Goal: Check status: Check status

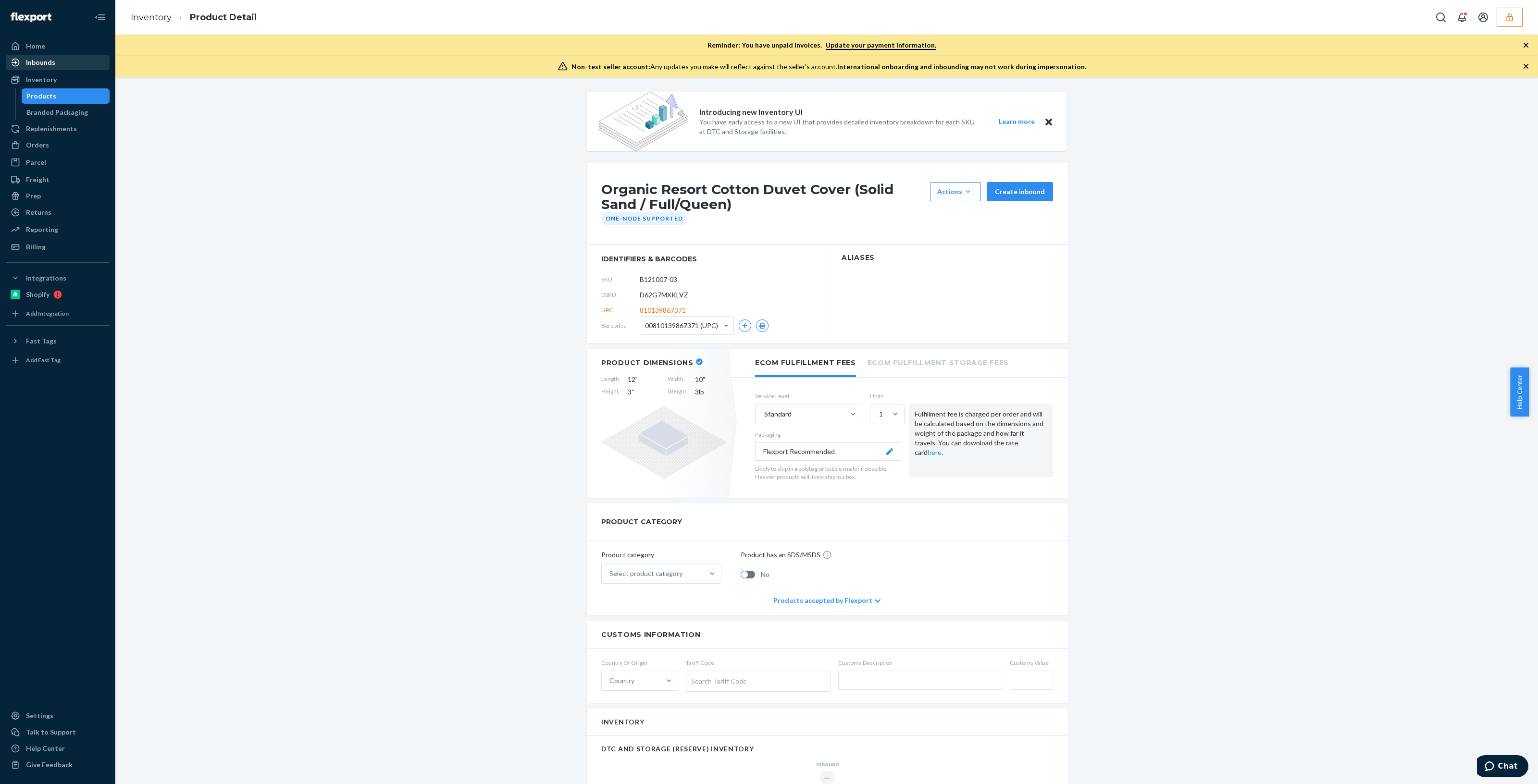
click at [77, 63] on div "Inbounds" at bounding box center [58, 62] width 102 height 13
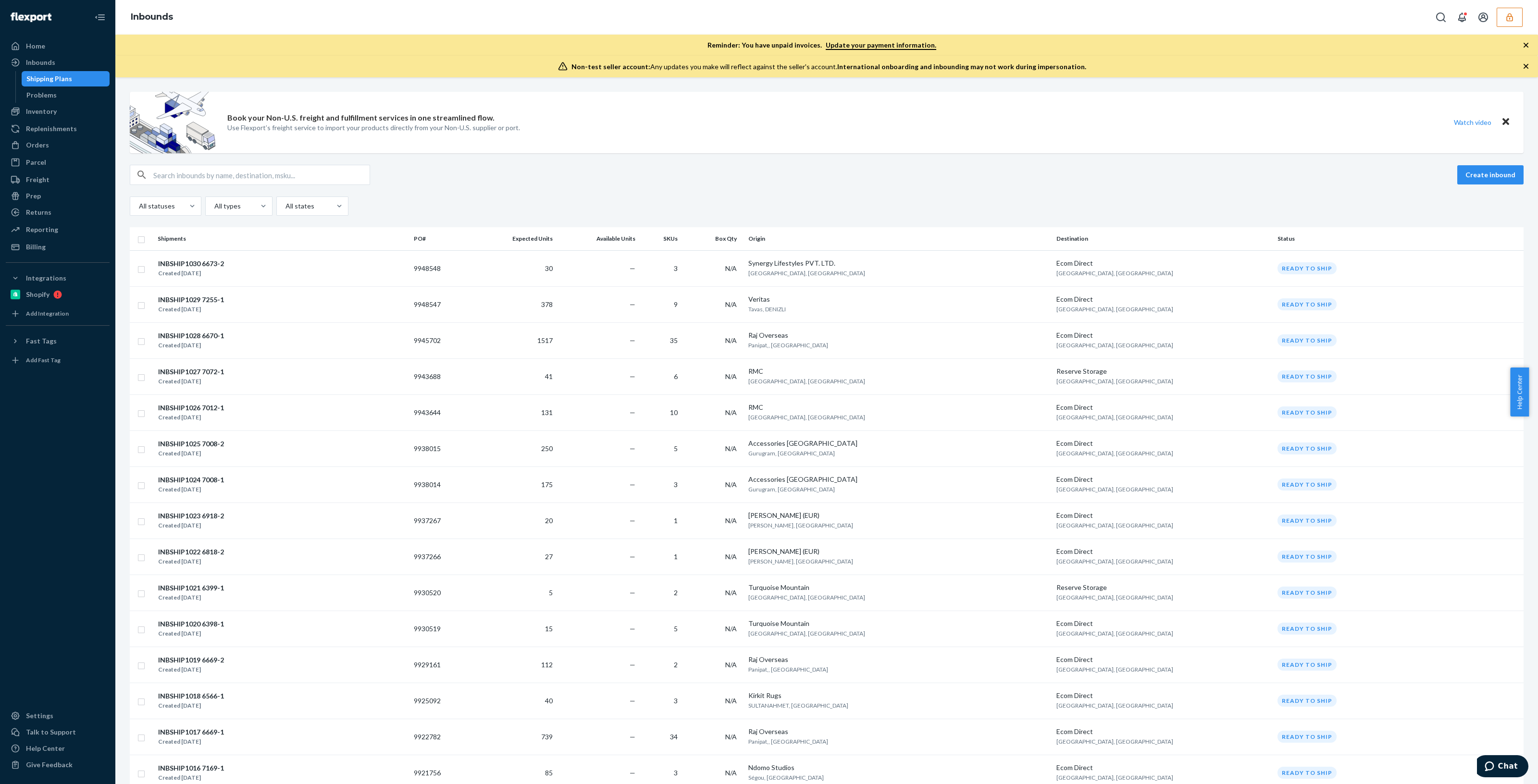
click at [181, 170] on input "text" at bounding box center [261, 175] width 217 height 19
paste input "9919776"
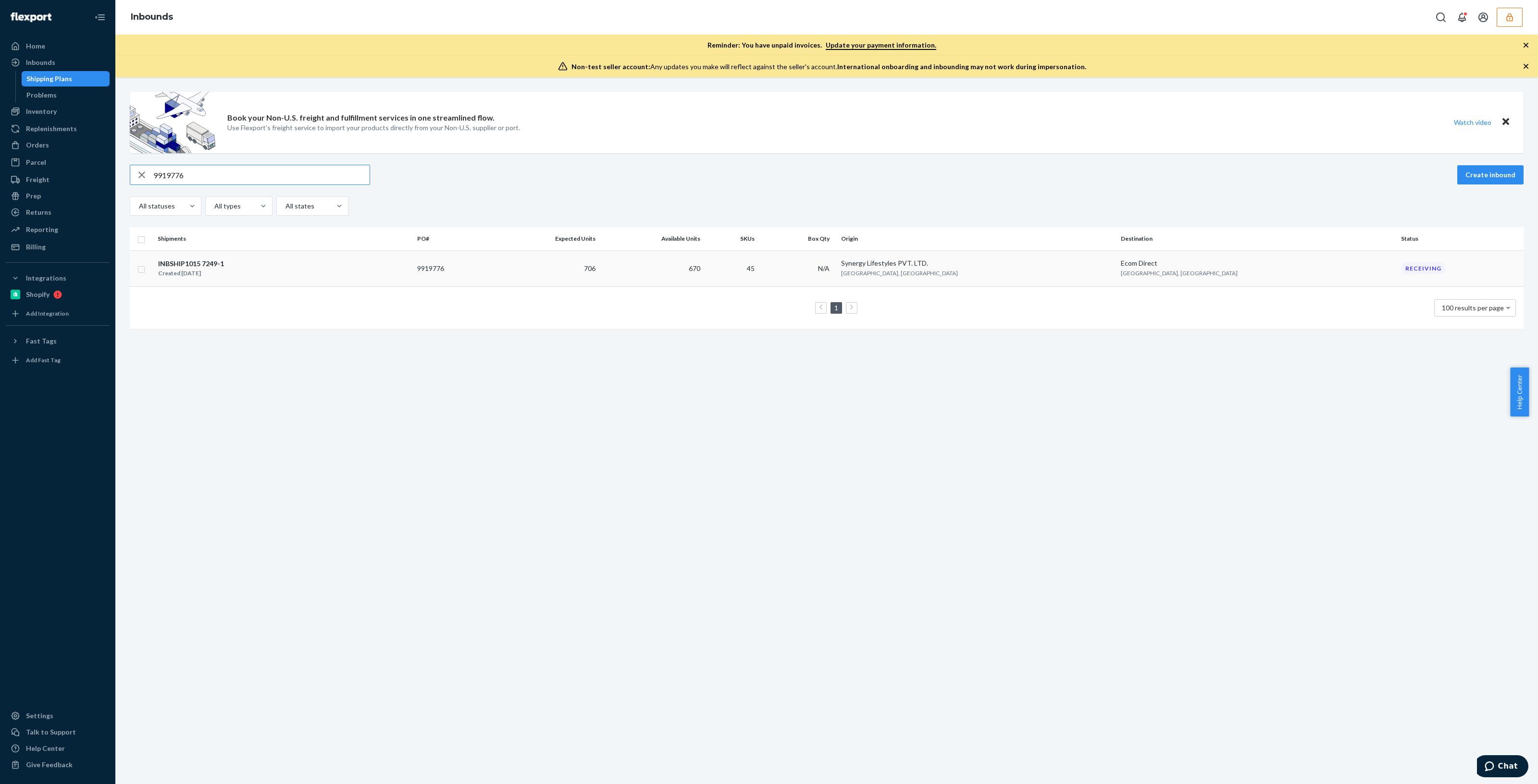
type input "9919776"
click at [319, 273] on div "INBSHIP1015 7249-1 Created [DATE]" at bounding box center [284, 269] width 252 height 20
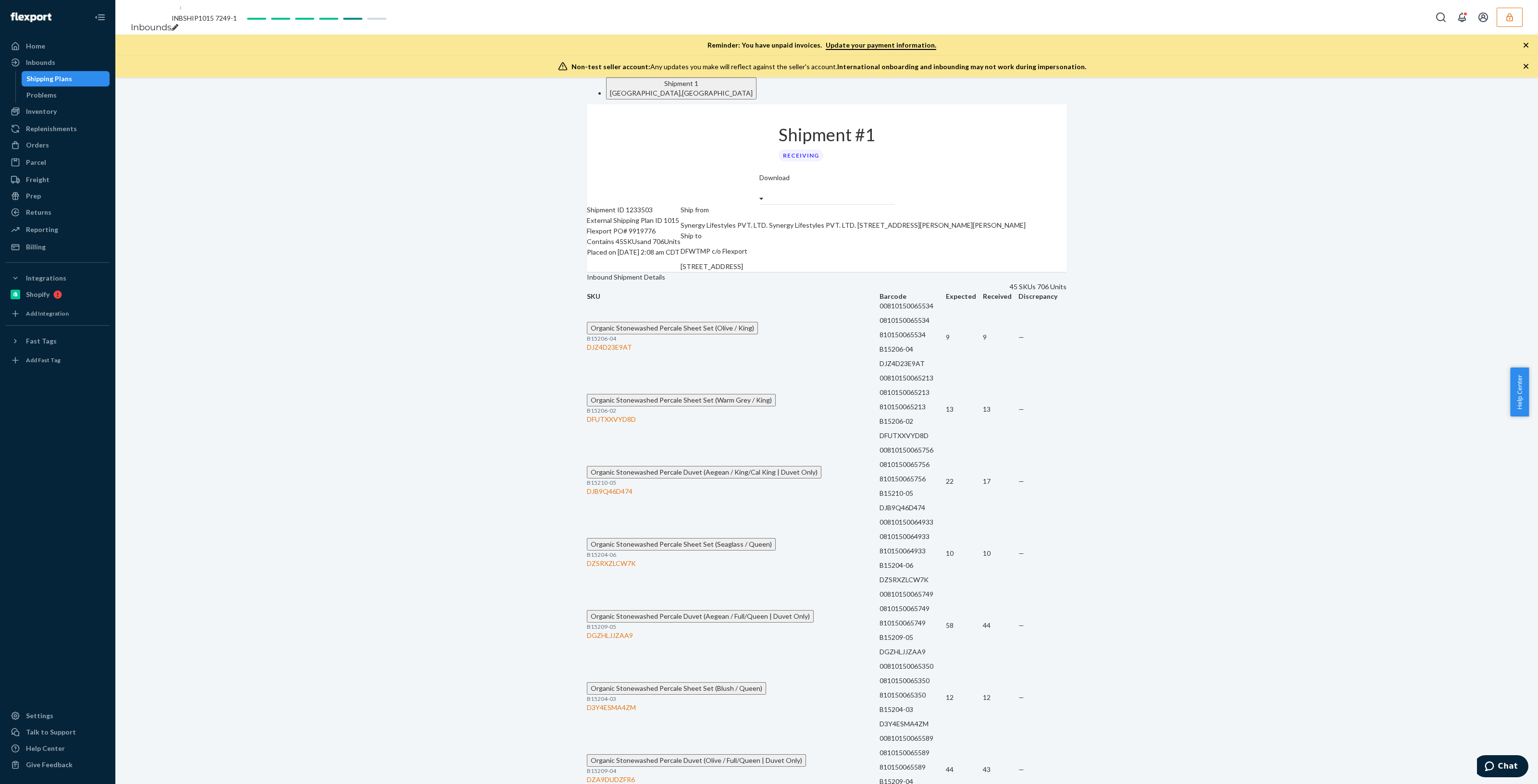
click at [659, 215] on div "Shipment ID 1233503" at bounding box center [634, 210] width 94 height 11
copy div "1233503"
click at [86, 66] on div "Inbounds" at bounding box center [58, 62] width 102 height 13
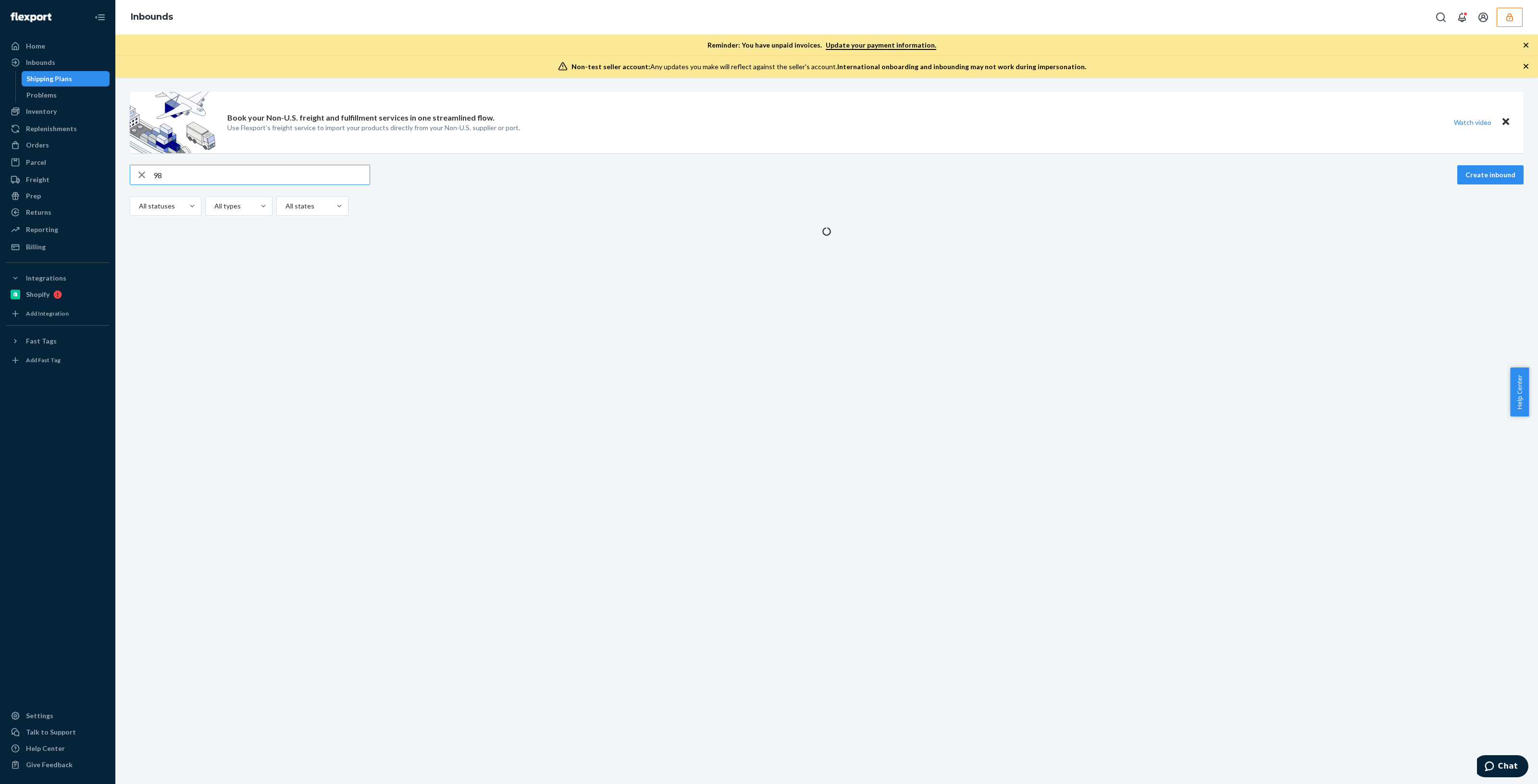
type input "980"
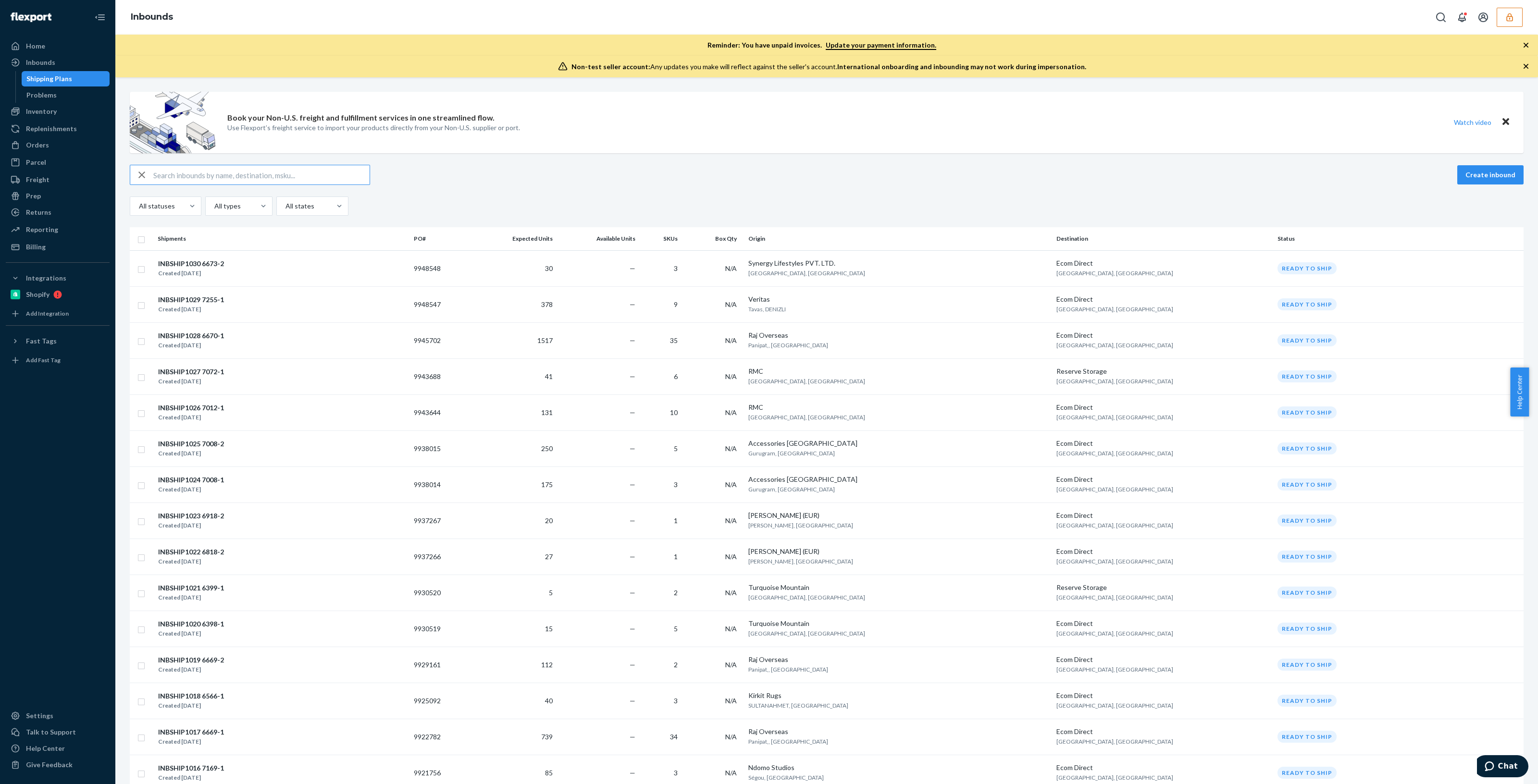
type input "8"
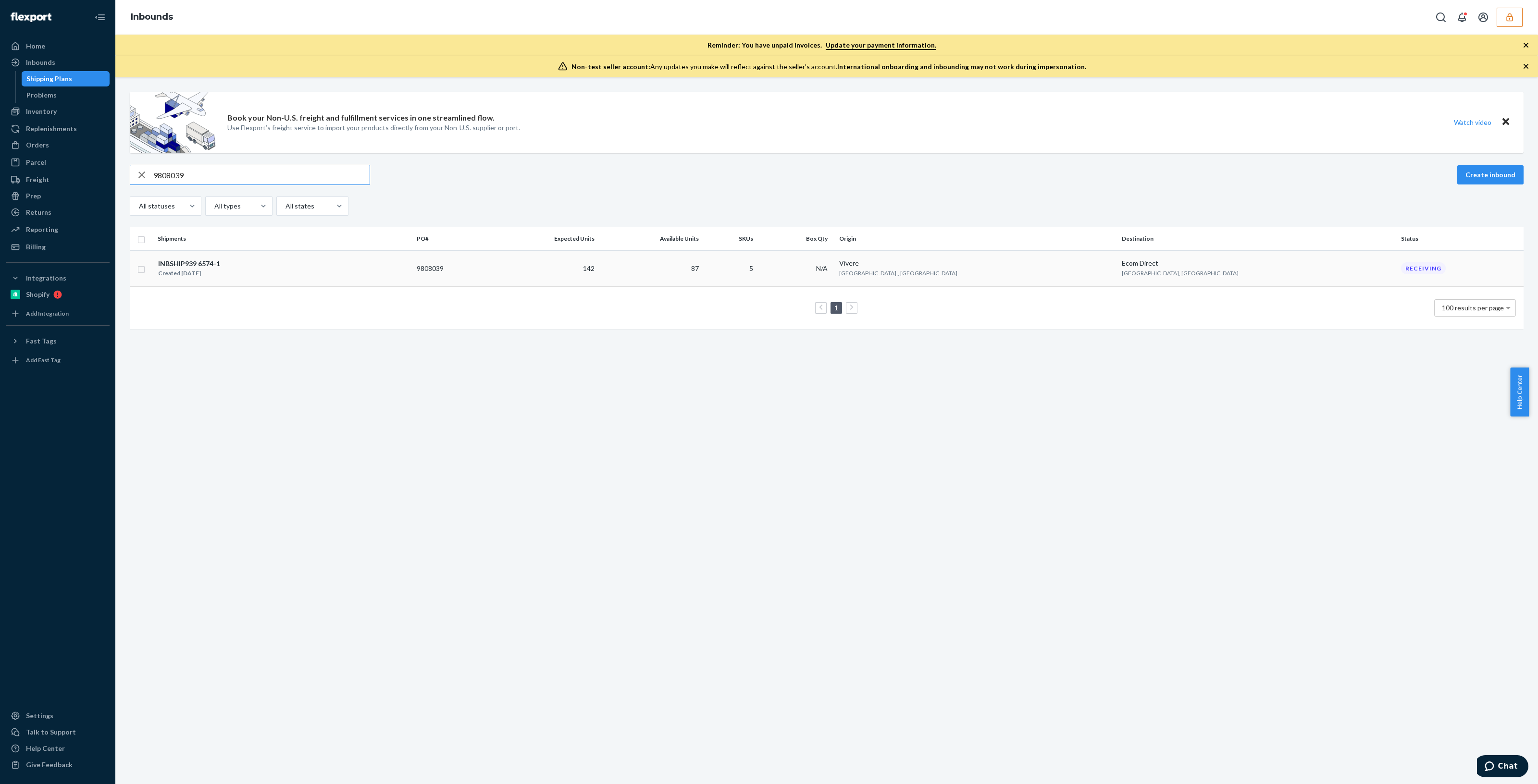
type input "9808039"
click at [282, 271] on div "INBSHIP939 6574-1 Created [DATE]" at bounding box center [284, 269] width 252 height 20
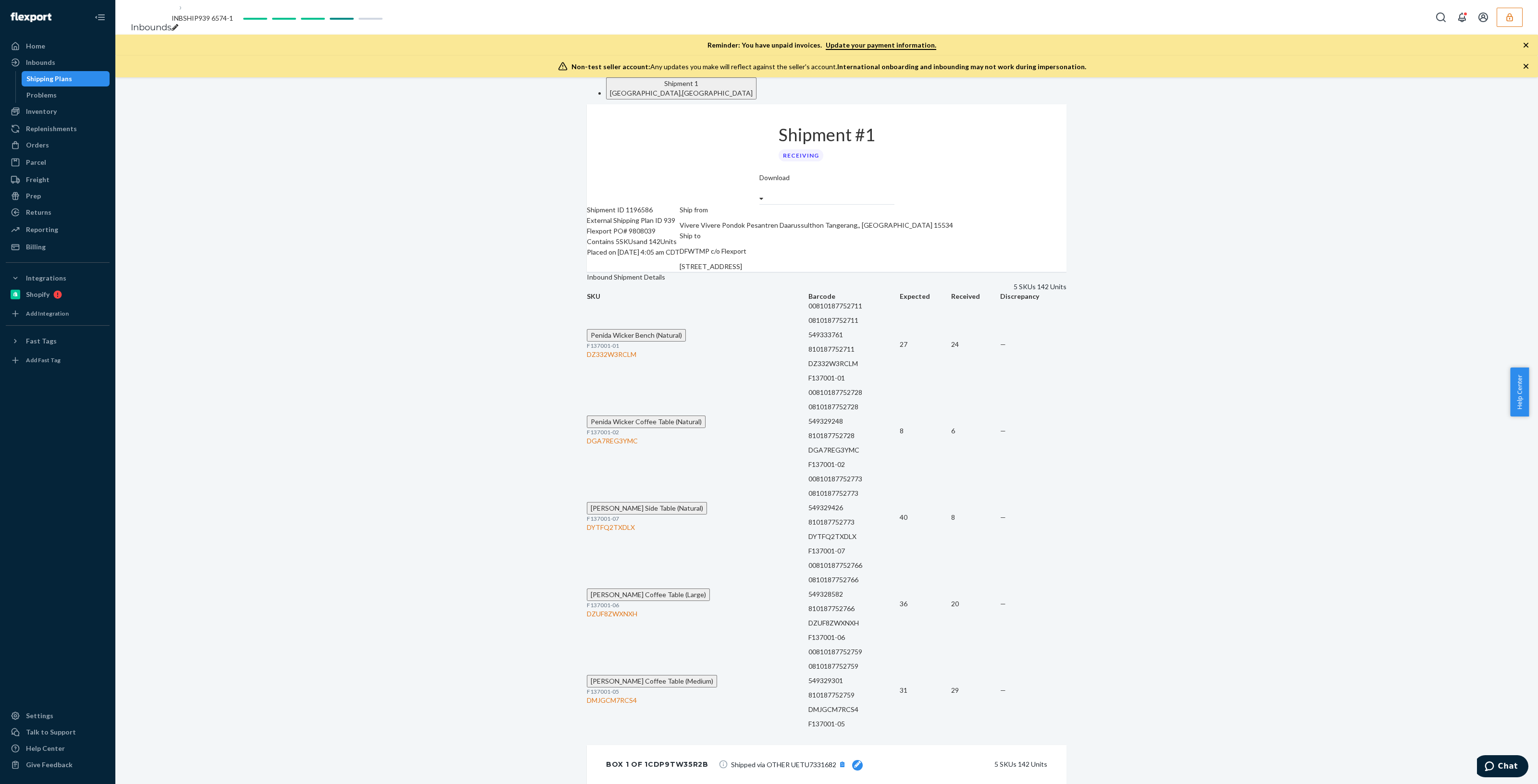
click at [809, 368] on p "DZ332W3RCLM" at bounding box center [854, 363] width 91 height 10
copy p "DZ332W3RCLM"
